Goal: Information Seeking & Learning: Learn about a topic

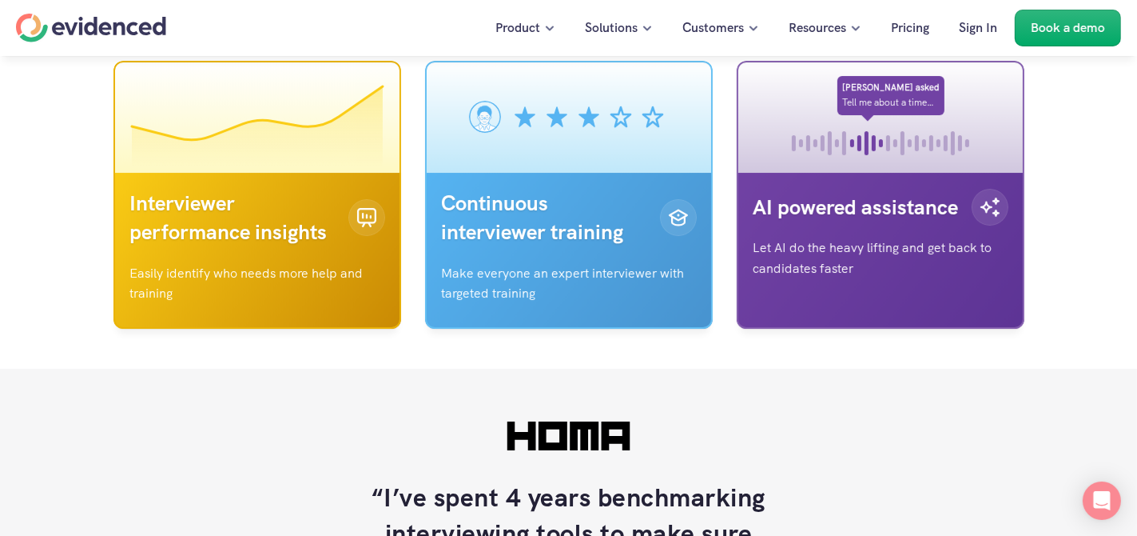
scroll to position [4796, 0]
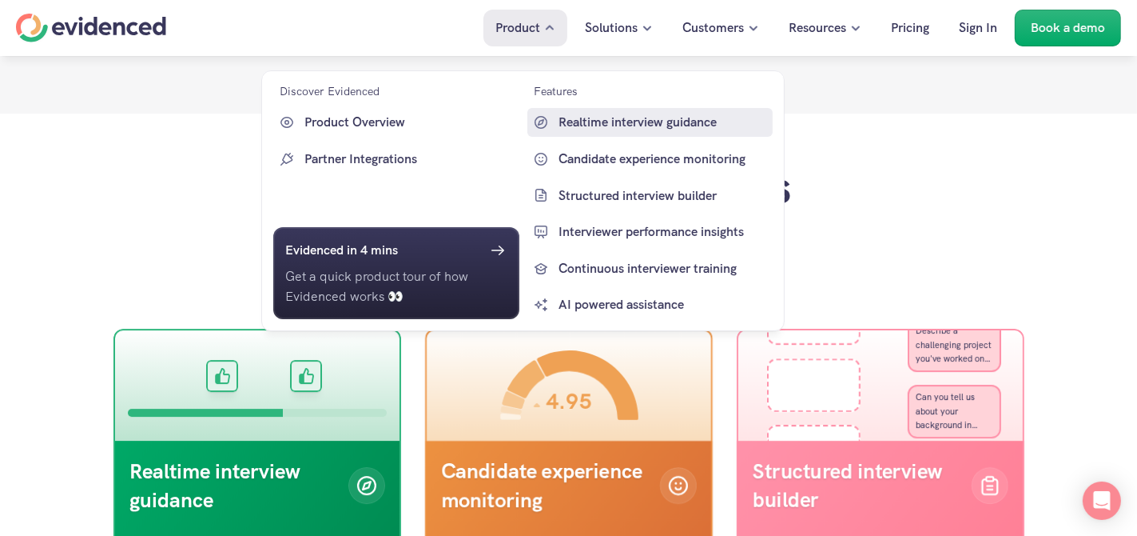
click at [588, 125] on p "Realtime interview guidance" at bounding box center [663, 122] width 211 height 21
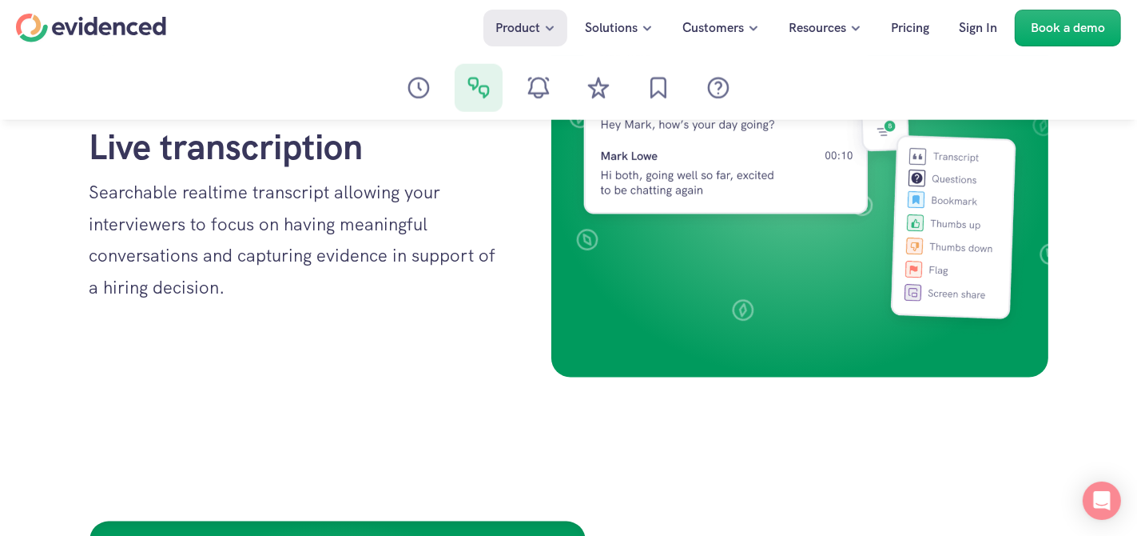
scroll to position [1839, 0]
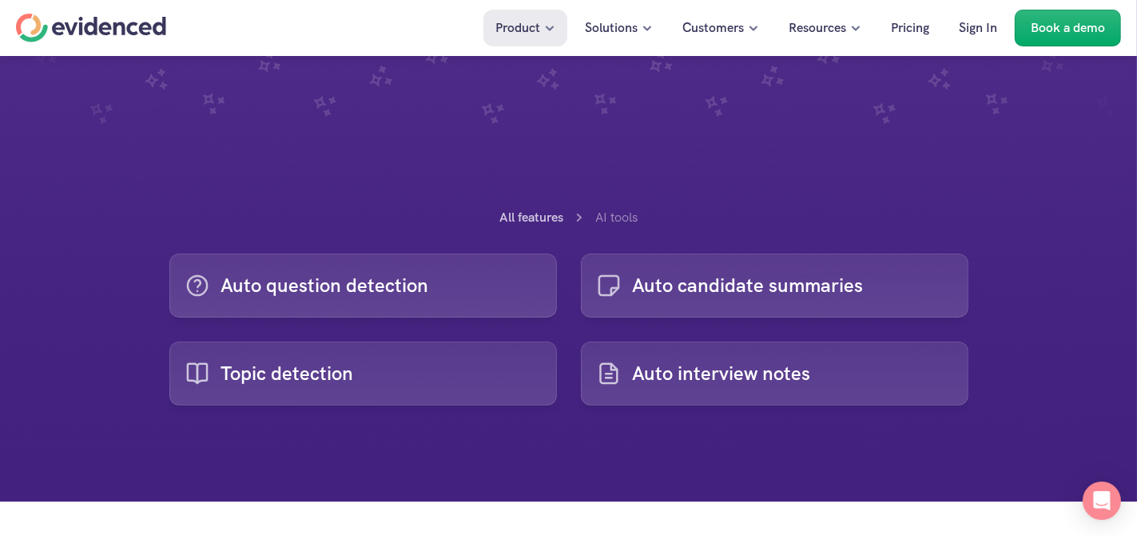
scroll to position [320, 0]
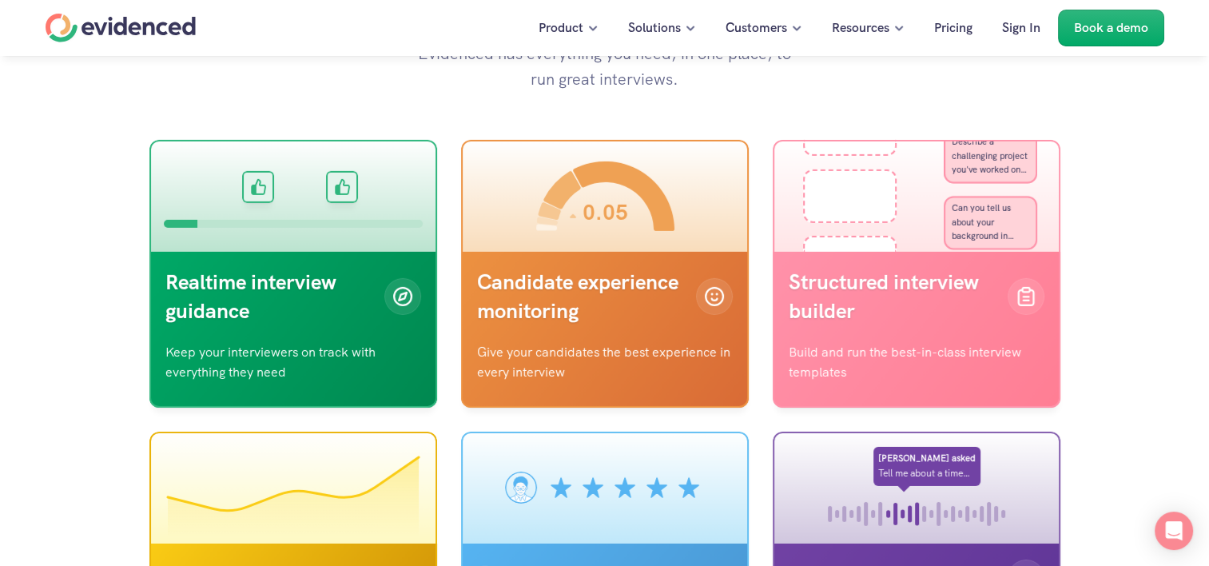
scroll to position [5356, 0]
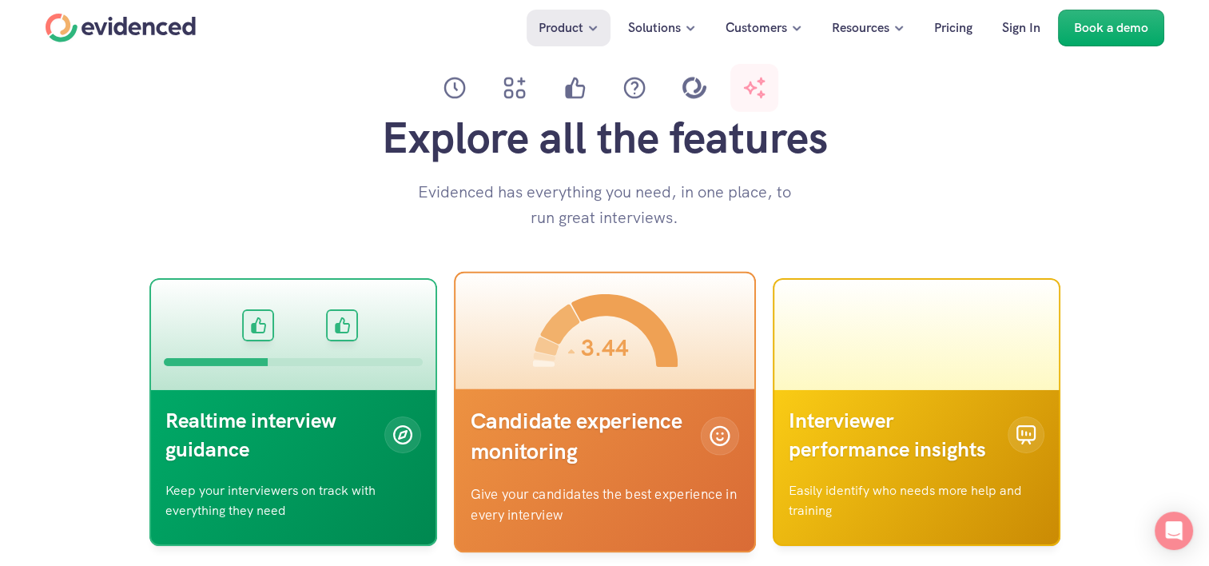
scroll to position [5116, 0]
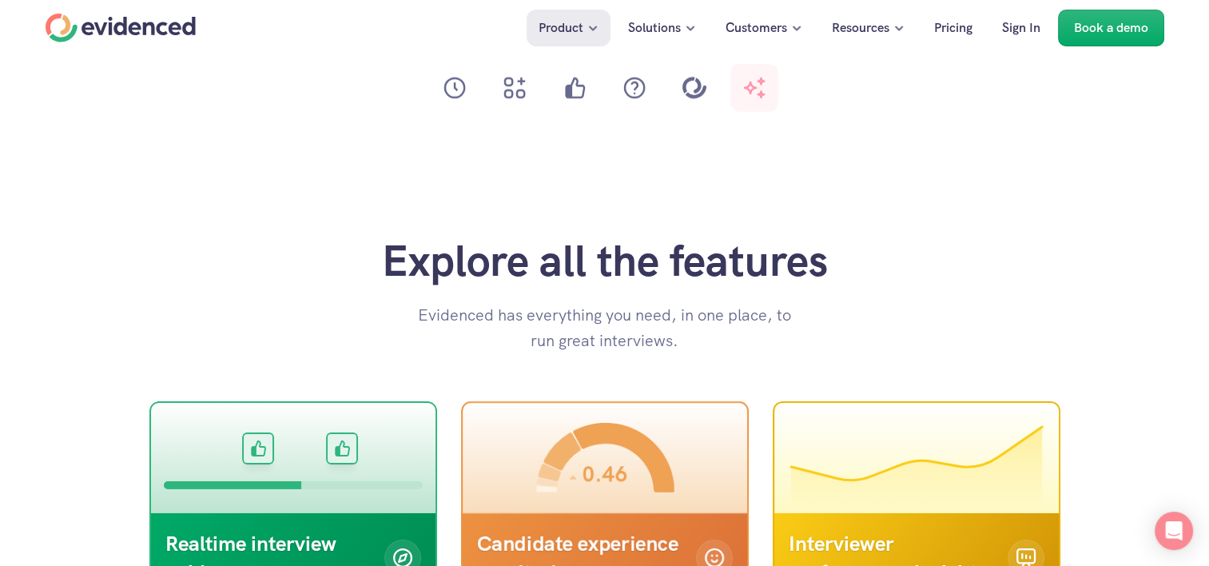
click at [453, 80] on icon at bounding box center [455, 88] width 32 height 32
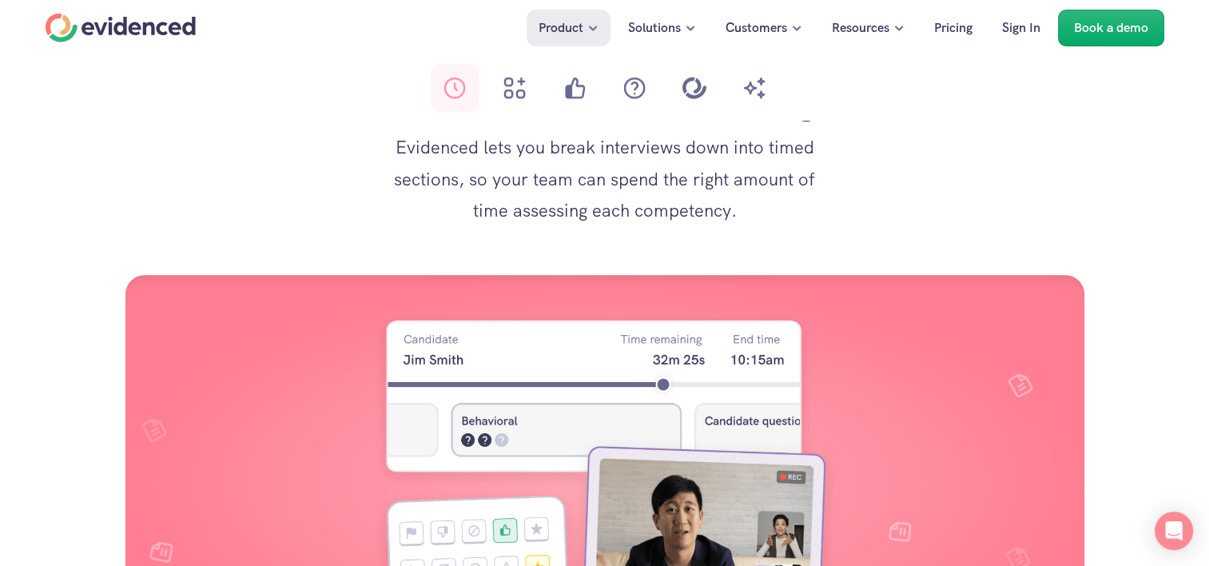
scroll to position [1213, 0]
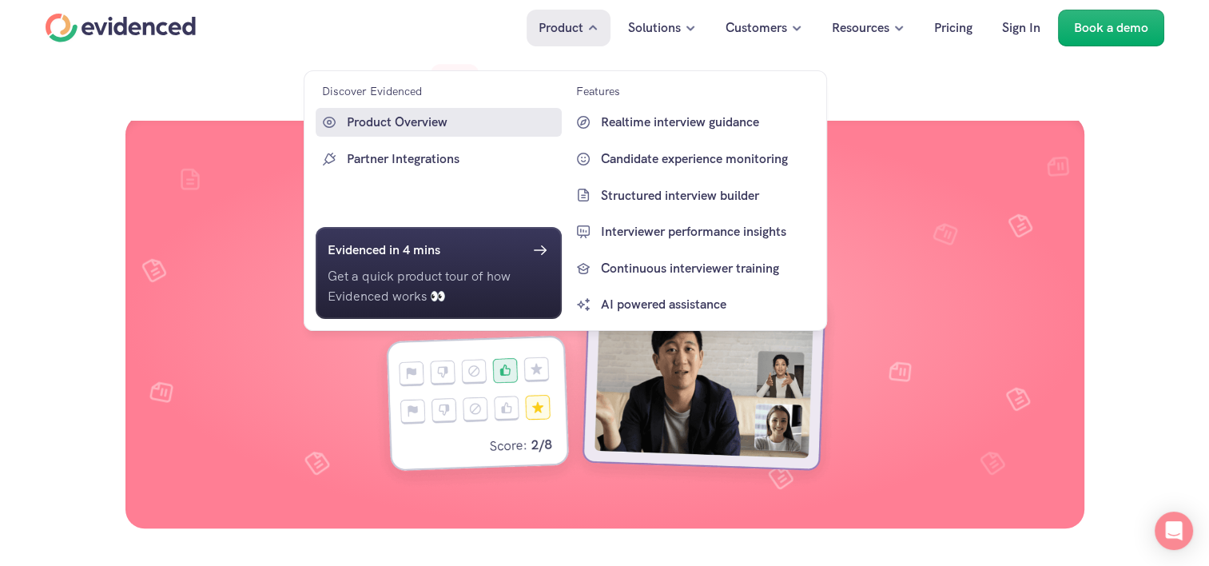
click at [395, 125] on p "Product Overview" at bounding box center [452, 122] width 211 height 21
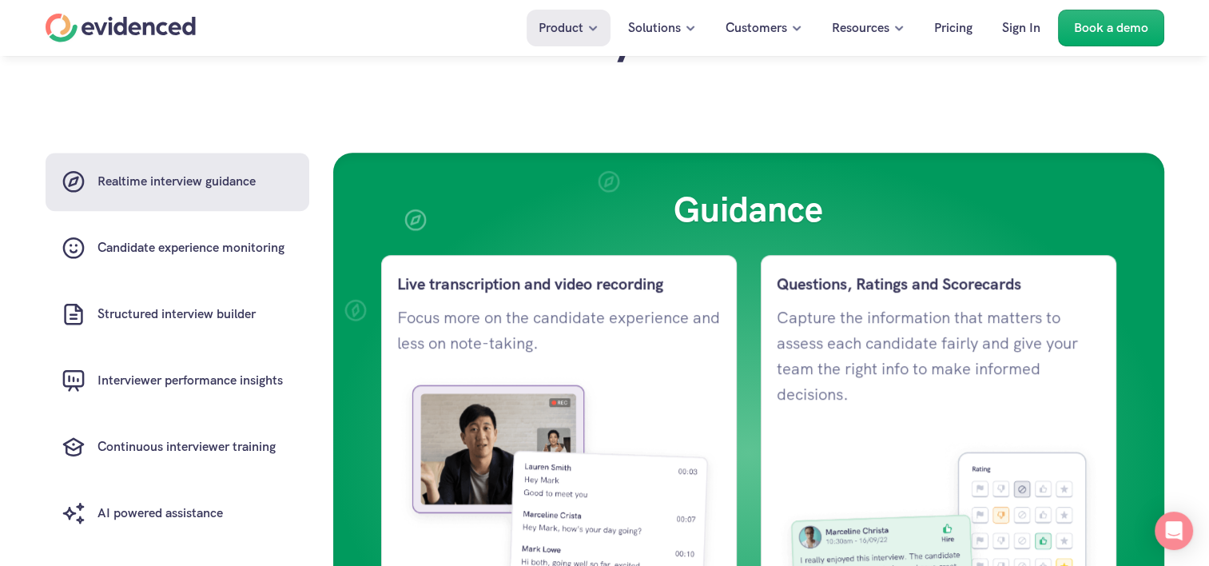
scroll to position [1119, 0]
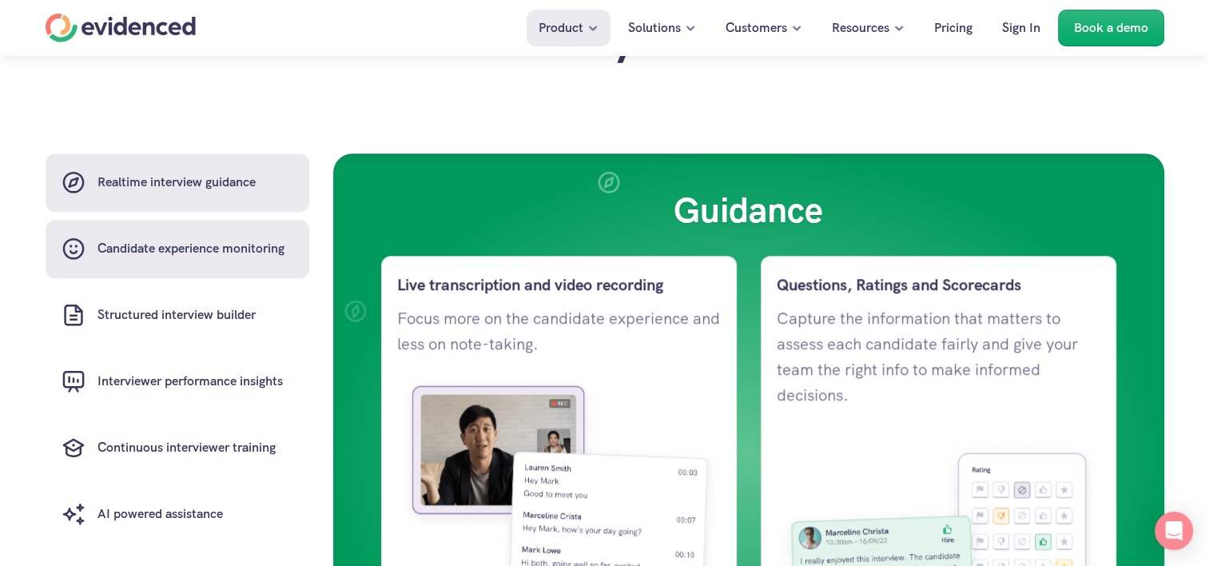
click at [155, 259] on h6 "Candidate experience monitoring" at bounding box center [191, 248] width 187 height 21
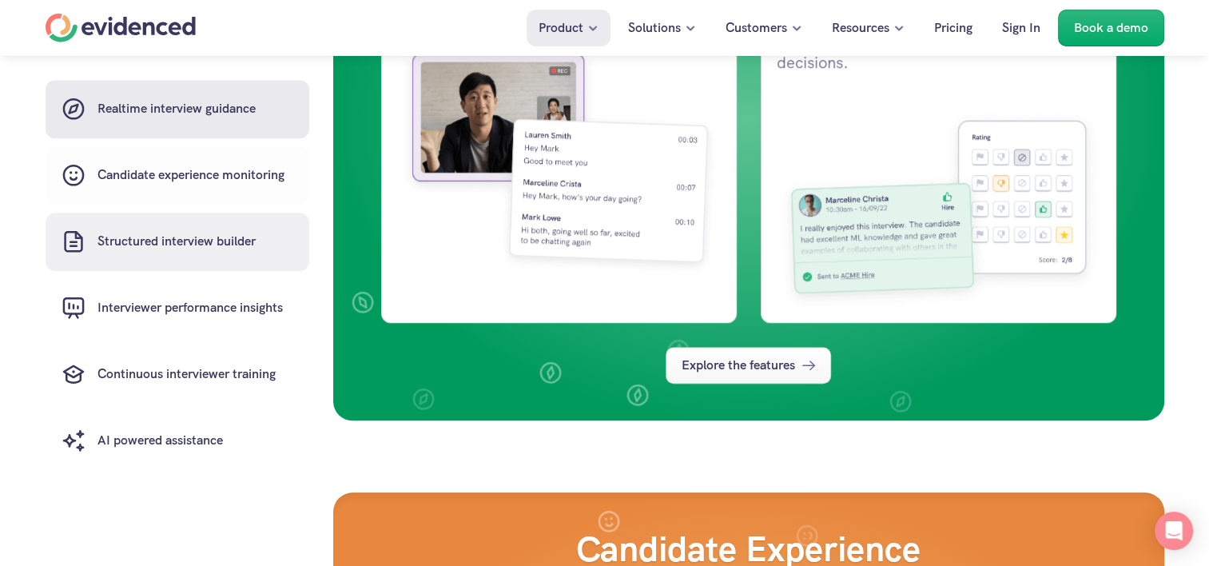
scroll to position [1783, 0]
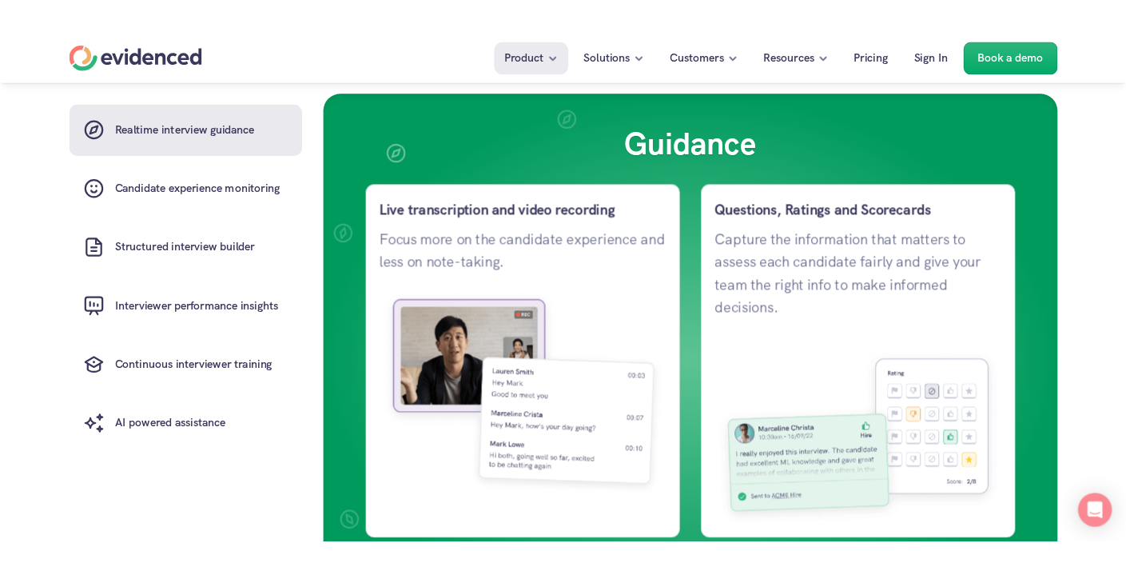
scroll to position [1205, 0]
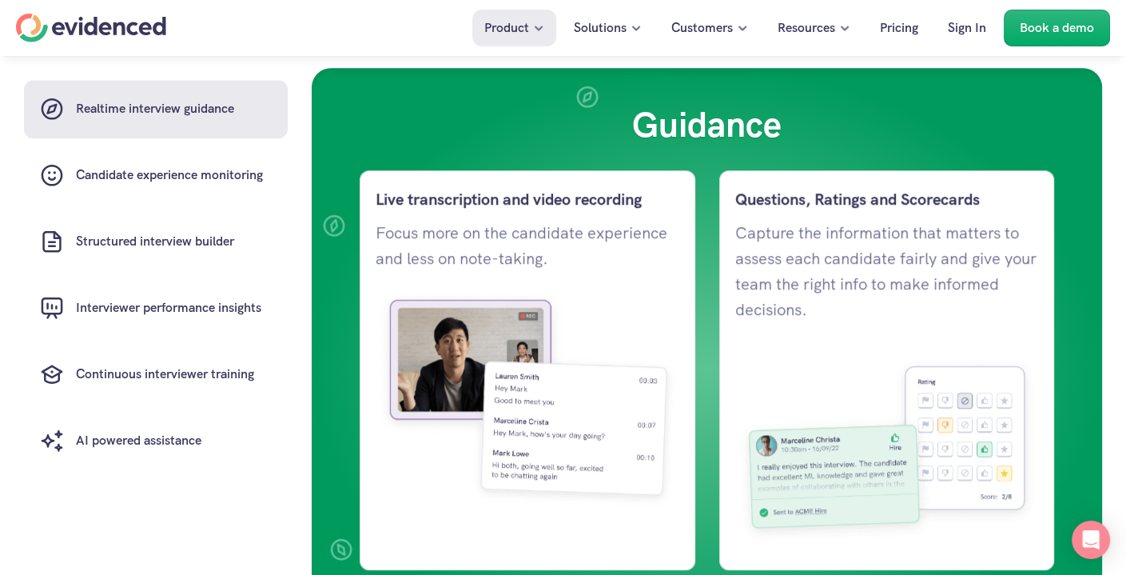
scroll to position [1205, 0]
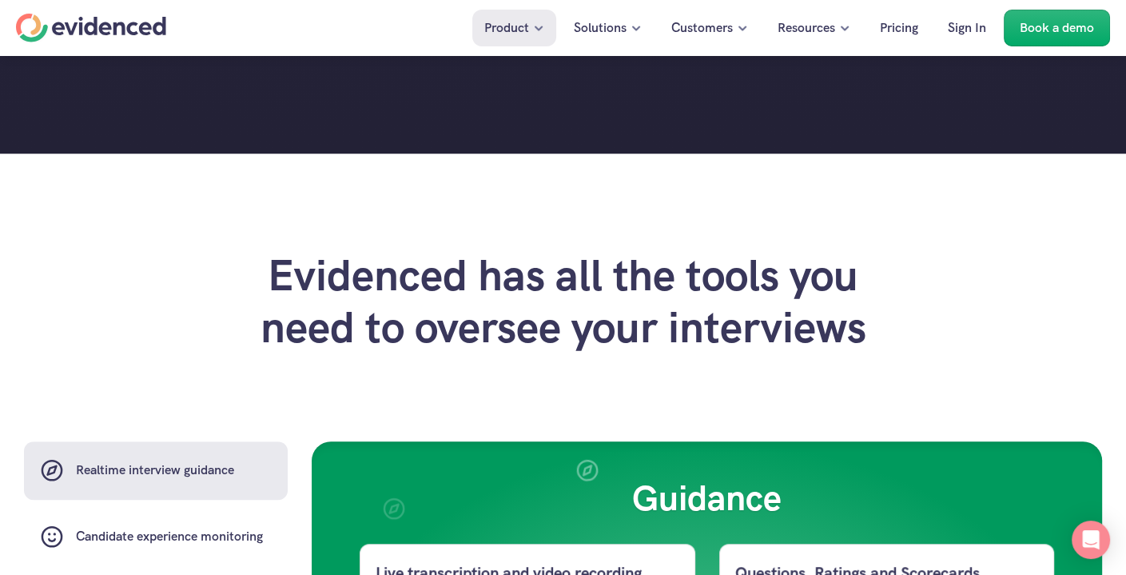
scroll to position [86, 0]
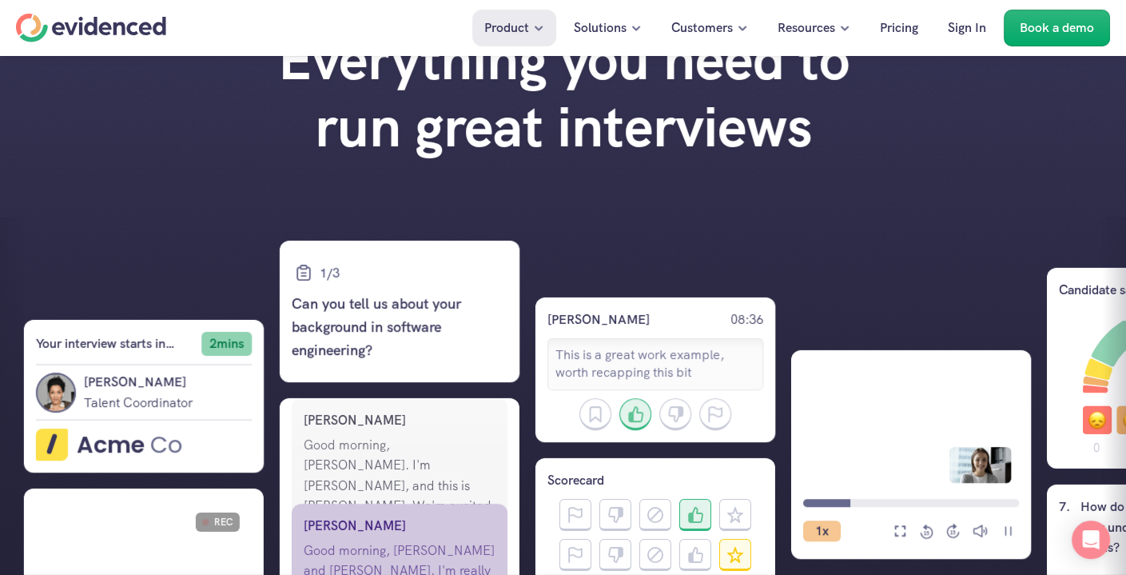
click at [126, 26] on div "Home" at bounding box center [91, 28] width 150 height 29
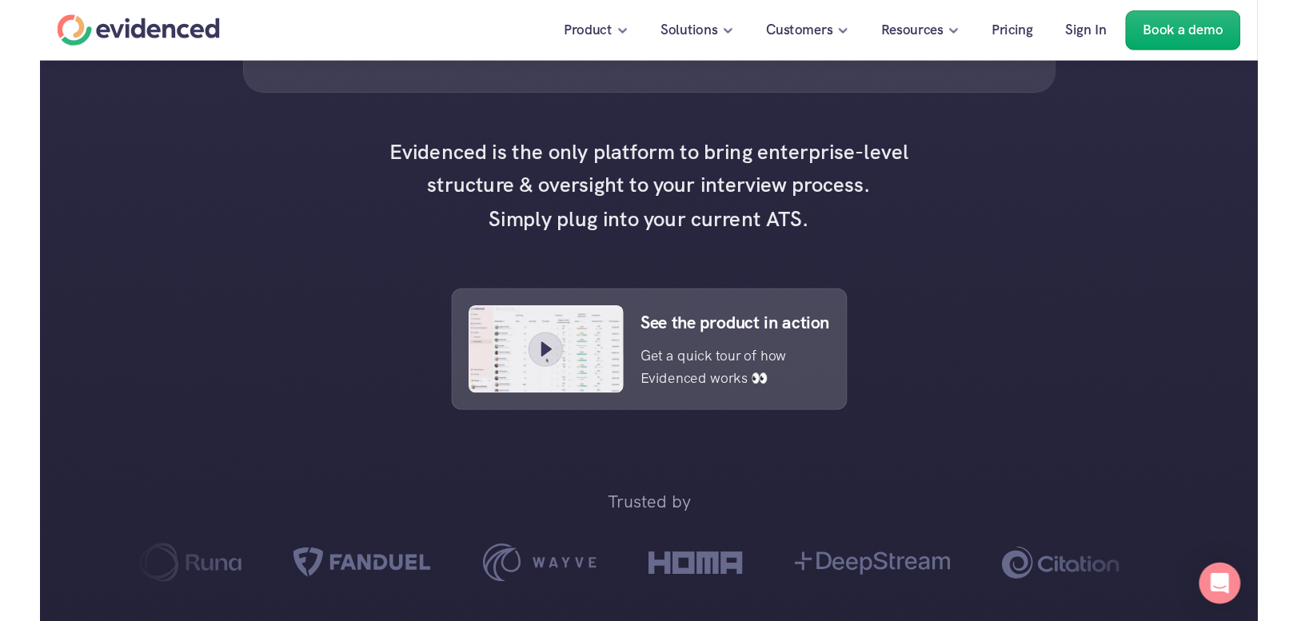
scroll to position [560, 0]
